Goal: Task Accomplishment & Management: Use online tool/utility

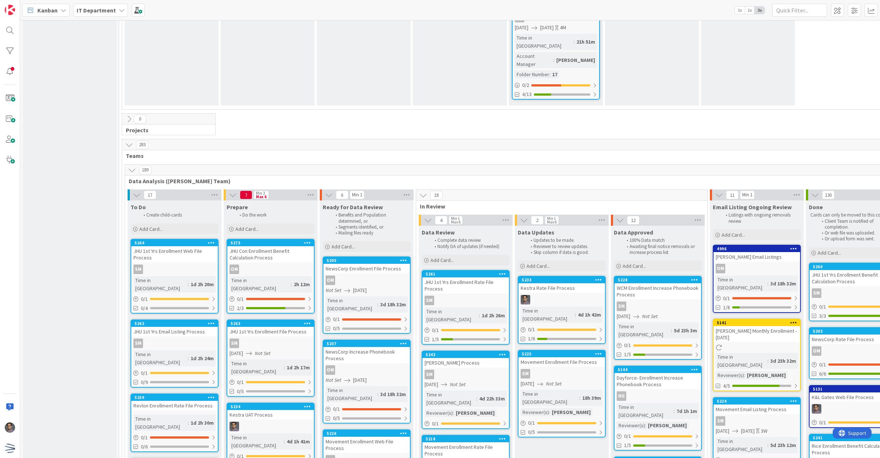
scroll to position [1725, 0]
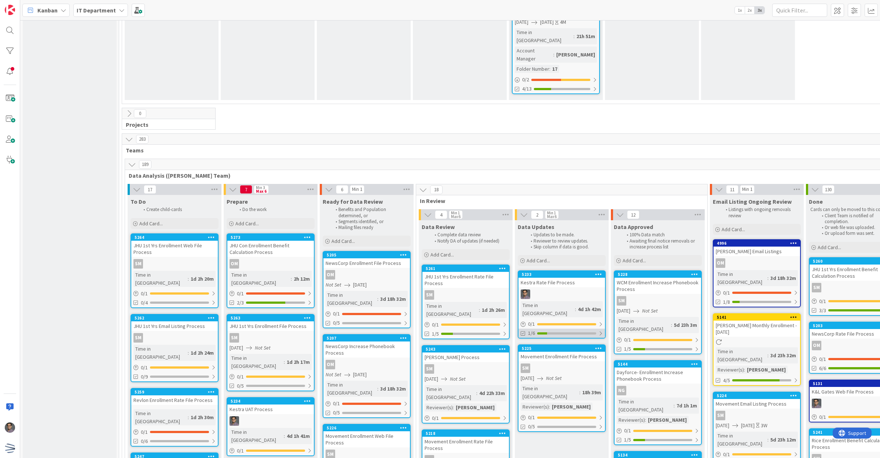
click at [569, 329] on div "1/6" at bounding box center [562, 333] width 87 height 9
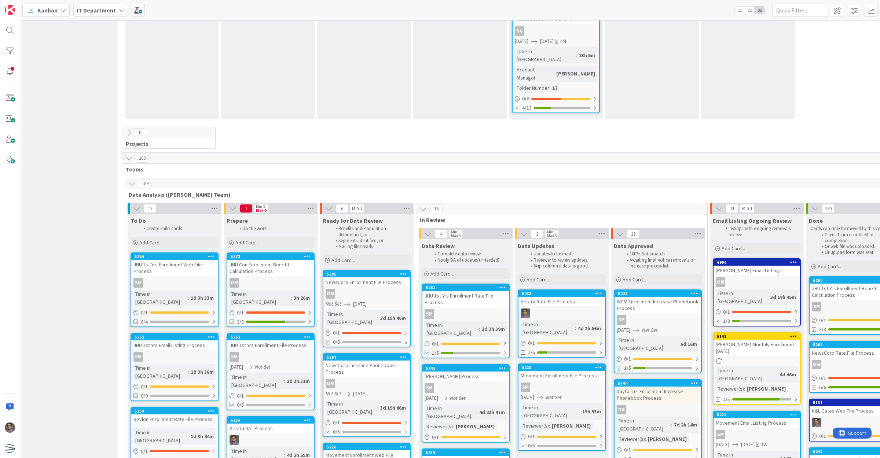
scroll to position [1698, 0]
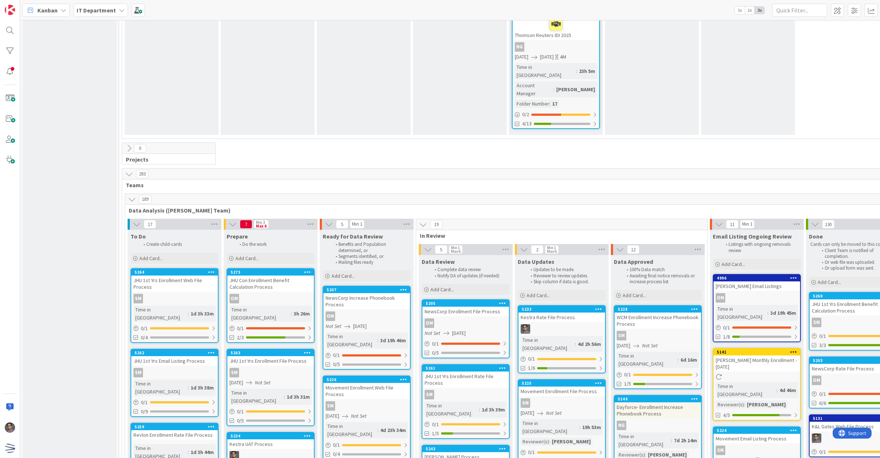
click at [479, 319] on div "OM" at bounding box center [466, 324] width 87 height 10
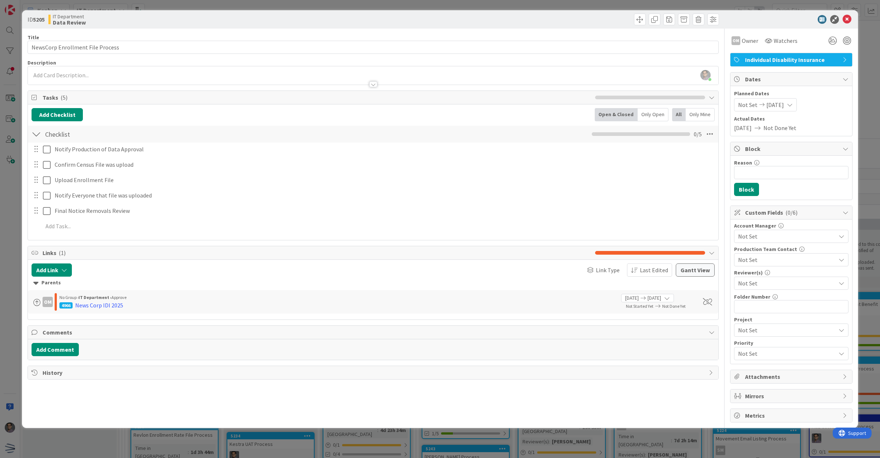
click at [752, 288] on span "Not Set" at bounding box center [787, 283] width 98 height 9
click at [756, 378] on span "[PERSON_NAME]" at bounding box center [767, 379] width 44 height 11
click at [845, 23] on icon at bounding box center [847, 19] width 9 height 9
